Goal: Information Seeking & Learning: Learn about a topic

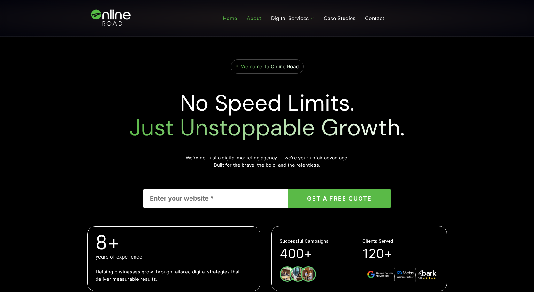
click at [250, 22] on link "About" at bounding box center [254, 18] width 24 height 26
